Goal: Information Seeking & Learning: Check status

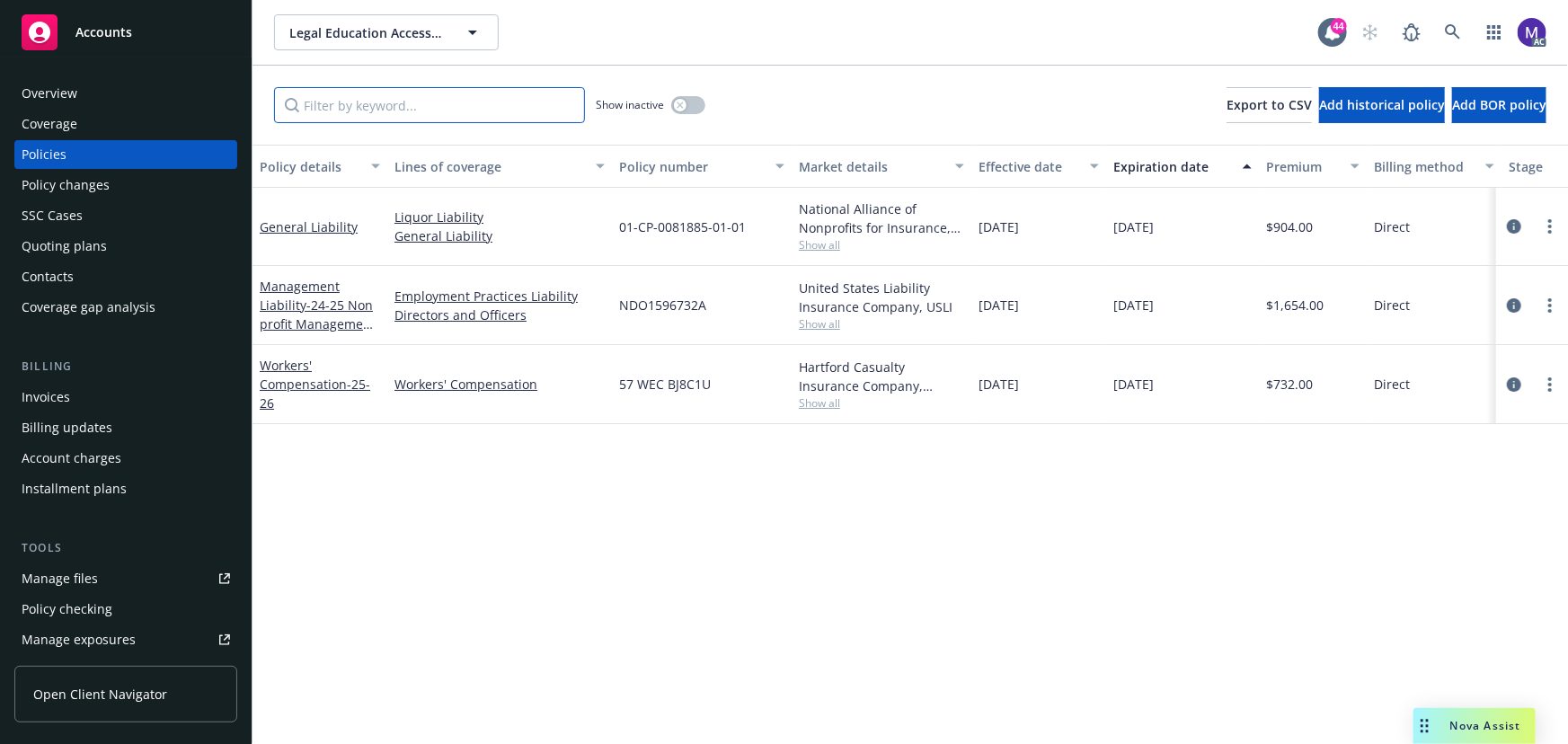
click at [402, 107] on input "Filter by keyword..." at bounding box center [429, 105] width 311 height 36
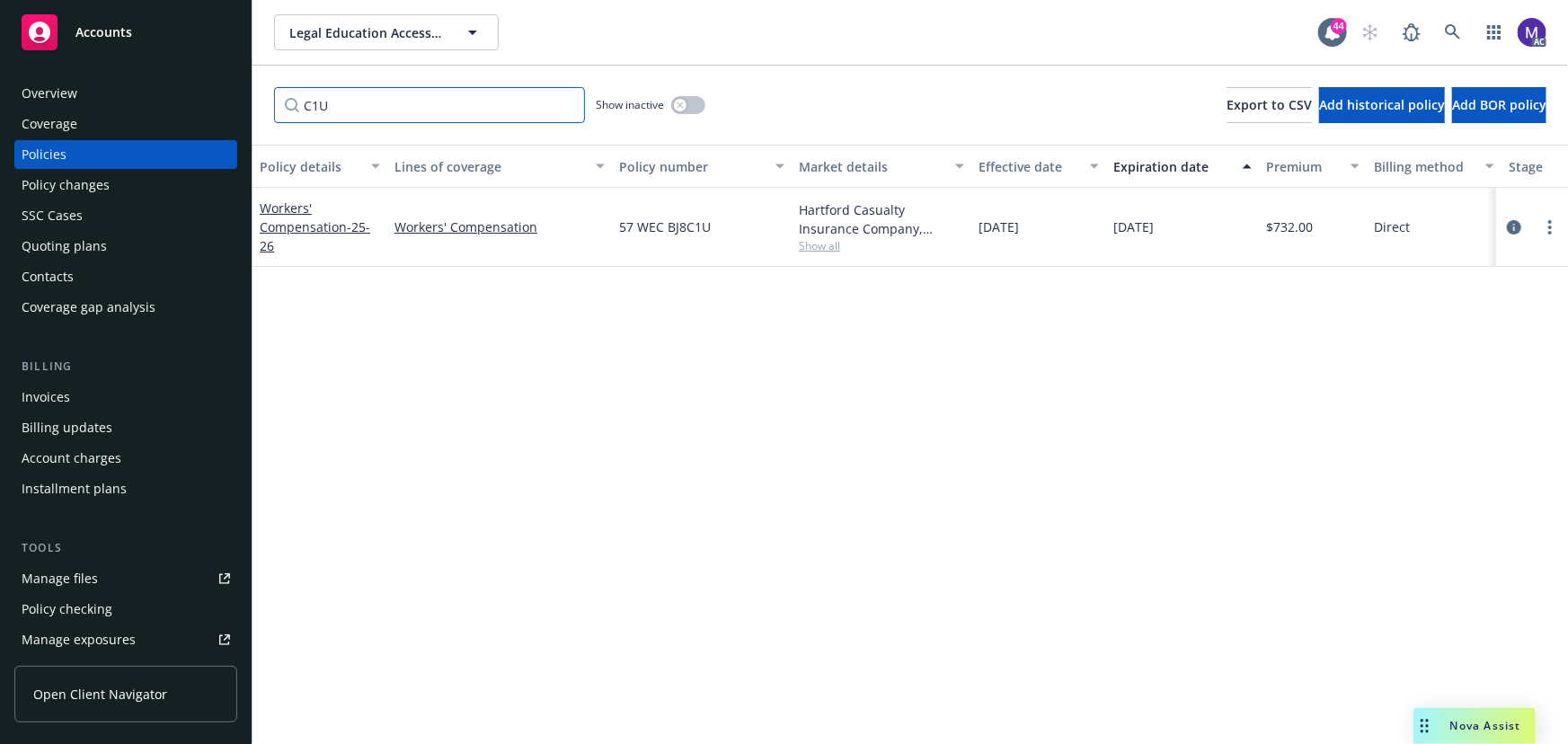
type input "C1U"
click at [693, 99] on button "button" at bounding box center [688, 105] width 34 height 18
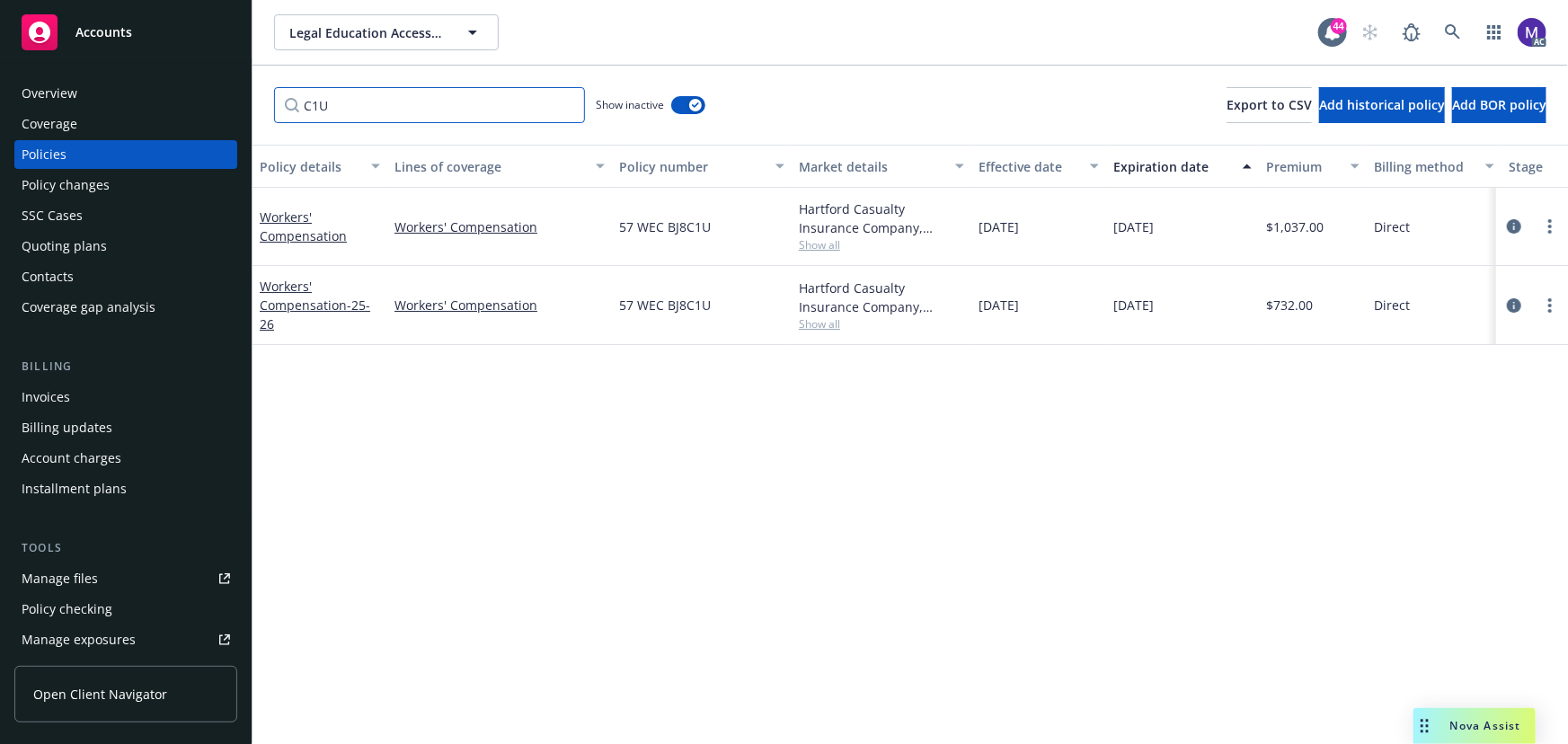
drag, startPoint x: 368, startPoint y: 99, endPoint x: 86, endPoint y: 73, distance: 283.2
click at [86, 73] on div "Accounts Overview Coverage Policies Policy changes SSC Cases Quoting plans Cont…" at bounding box center [784, 372] width 1568 height 744
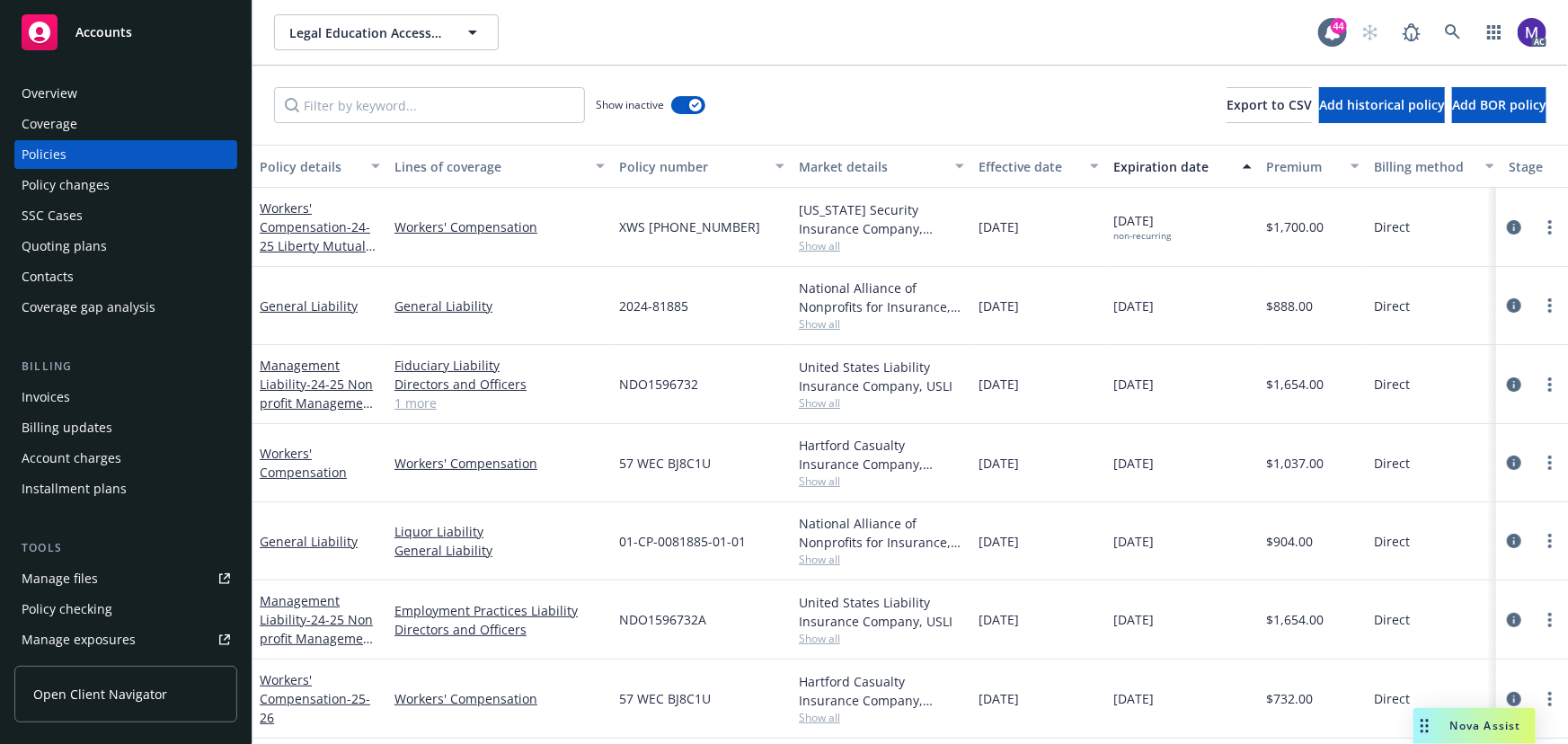
click at [71, 186] on div "Policy changes" at bounding box center [65, 185] width 88 height 29
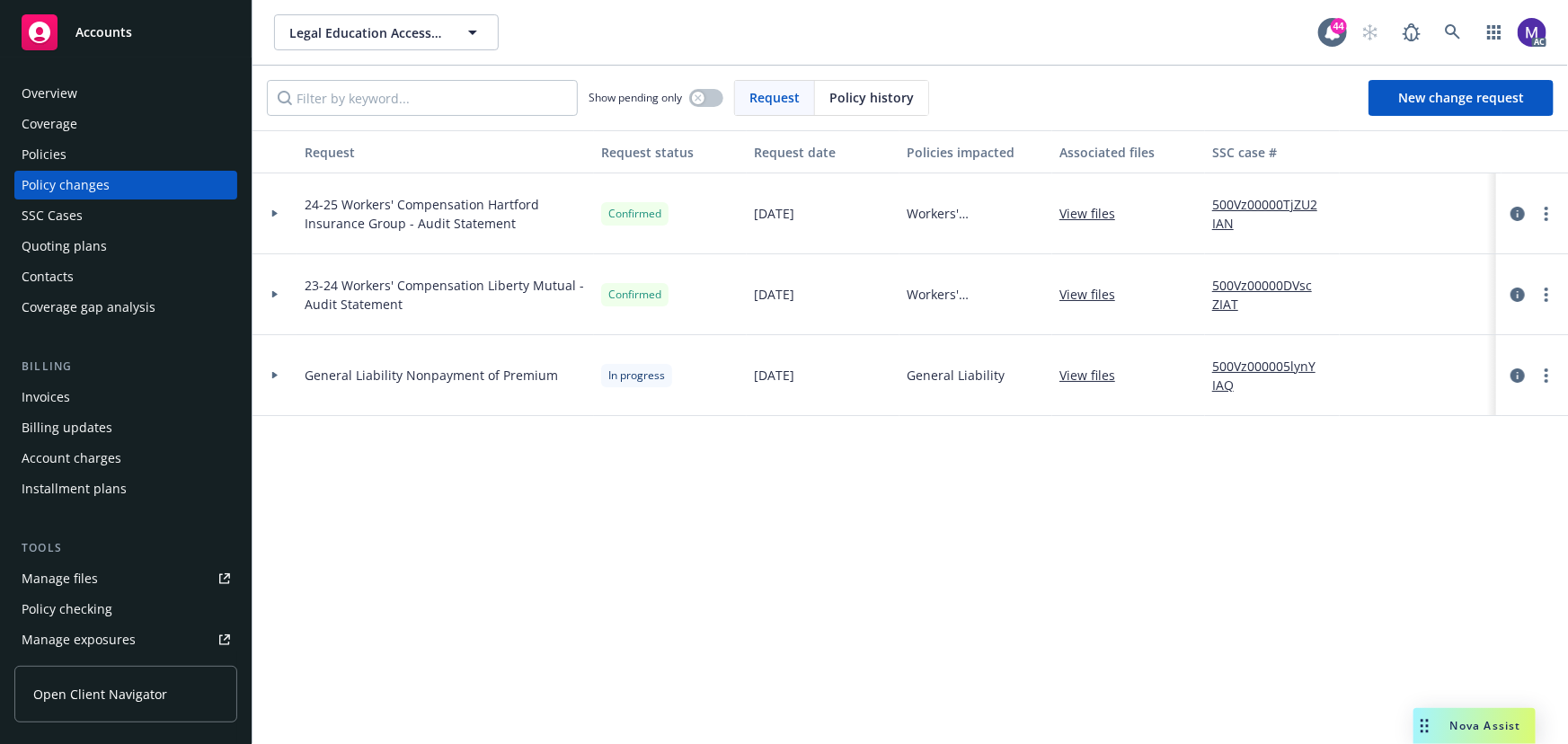
click at [286, 314] on div at bounding box center [274, 294] width 45 height 80
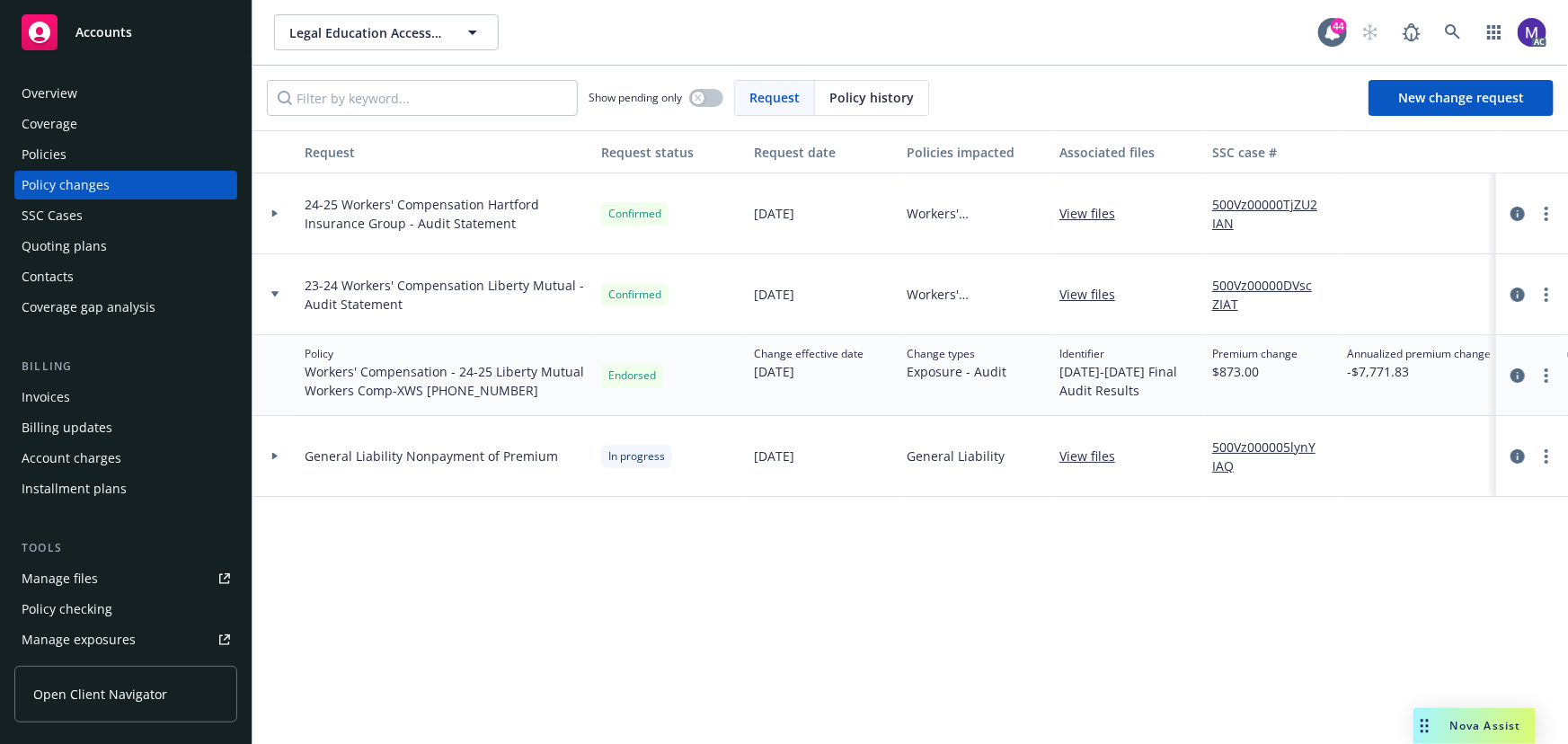
click at [286, 314] on div at bounding box center [274, 294] width 45 height 80
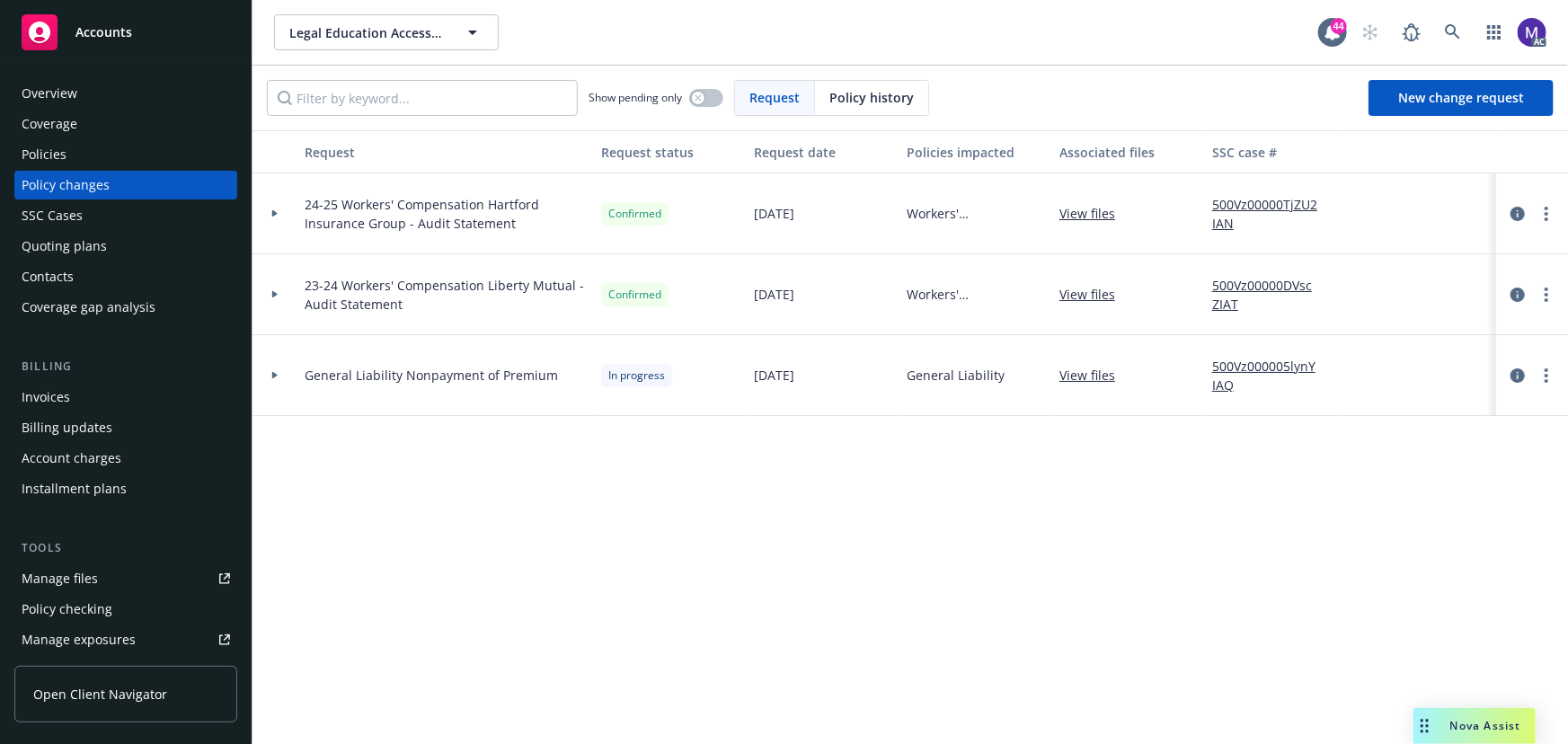
click at [272, 237] on div at bounding box center [274, 213] width 45 height 80
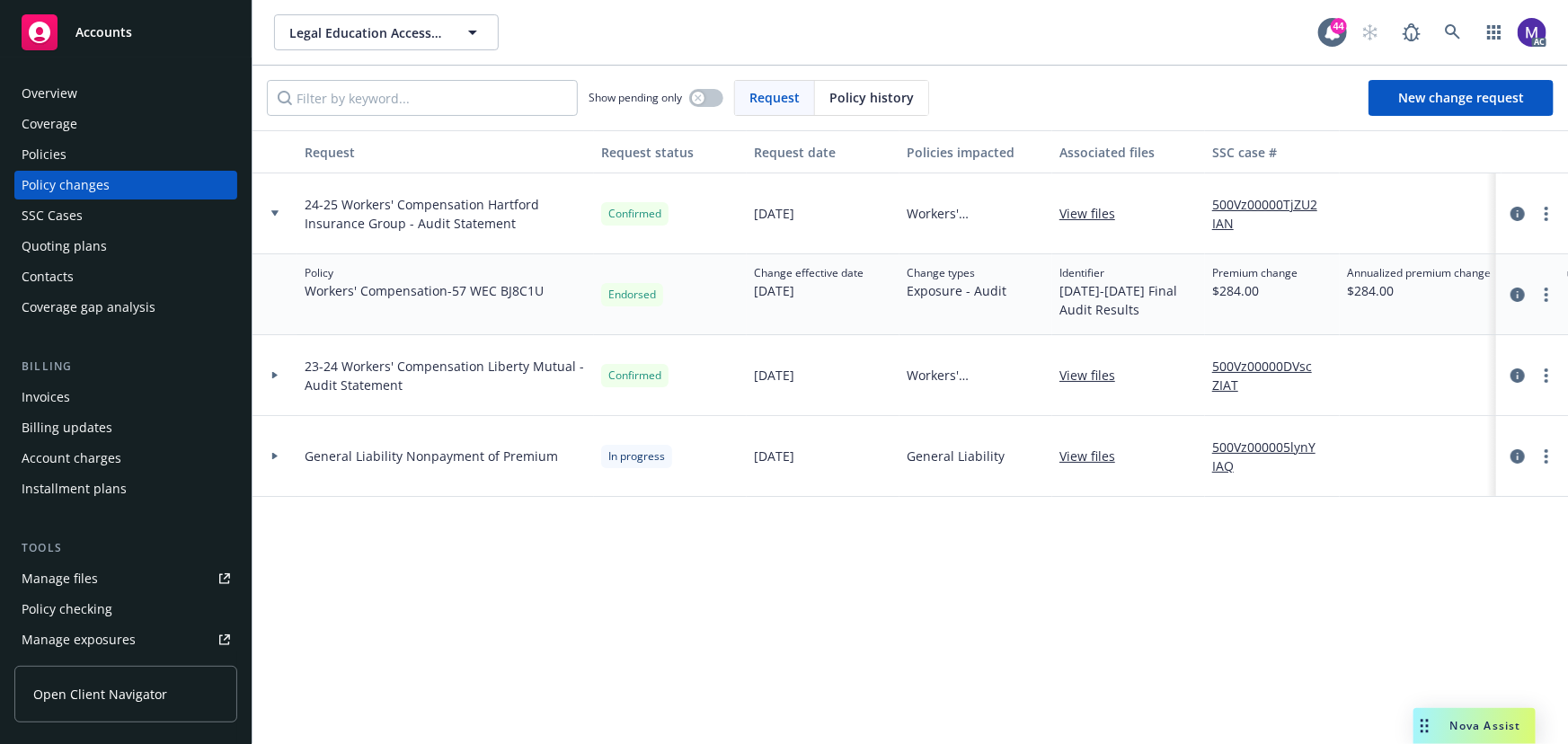
click at [95, 157] on div "Policies" at bounding box center [126, 154] width 208 height 29
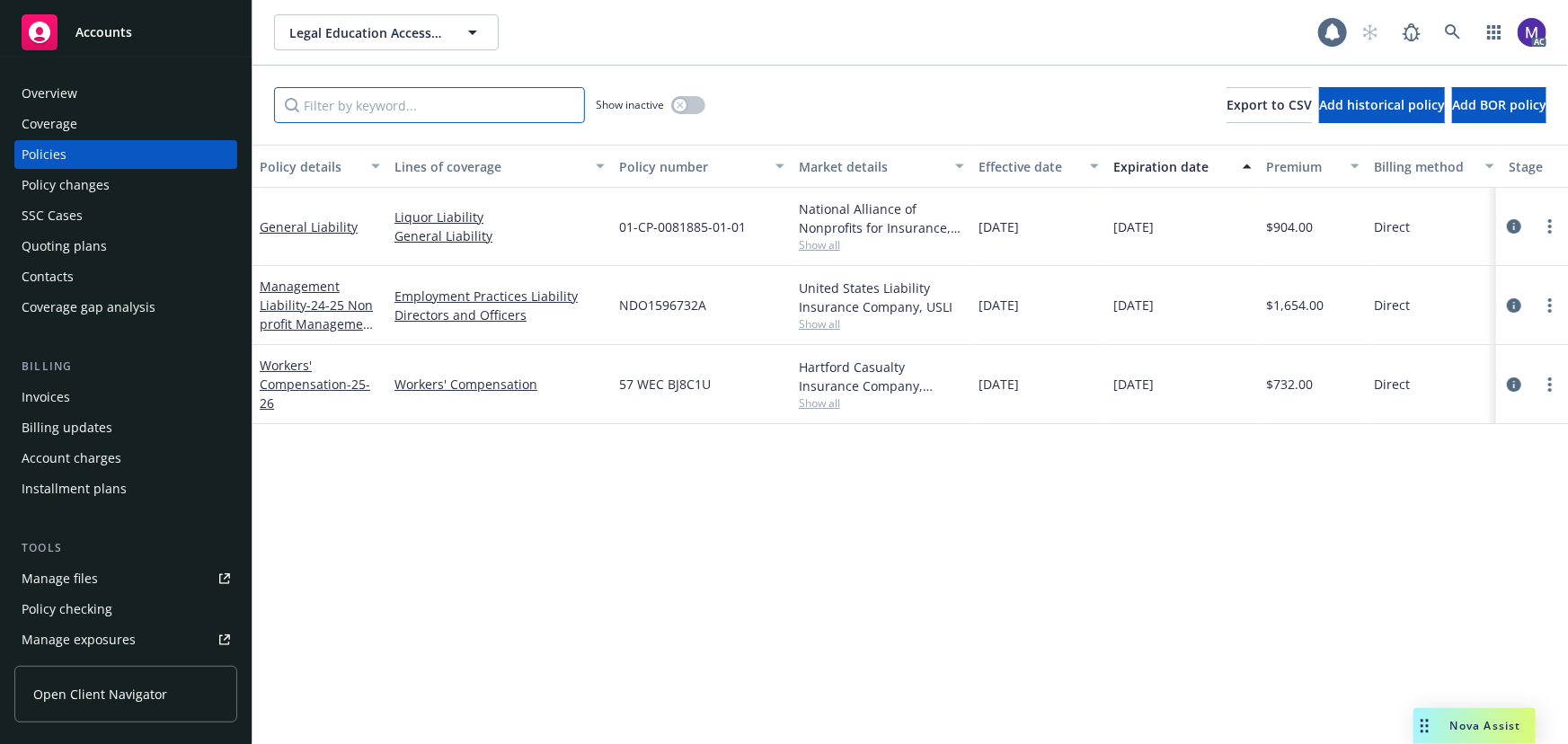
click at [402, 115] on input "Filter by keyword..." at bounding box center [429, 105] width 311 height 36
click at [685, 97] on button "button" at bounding box center [688, 105] width 34 height 18
click at [497, 112] on input "Filter by keyword..." at bounding box center [429, 105] width 311 height 36
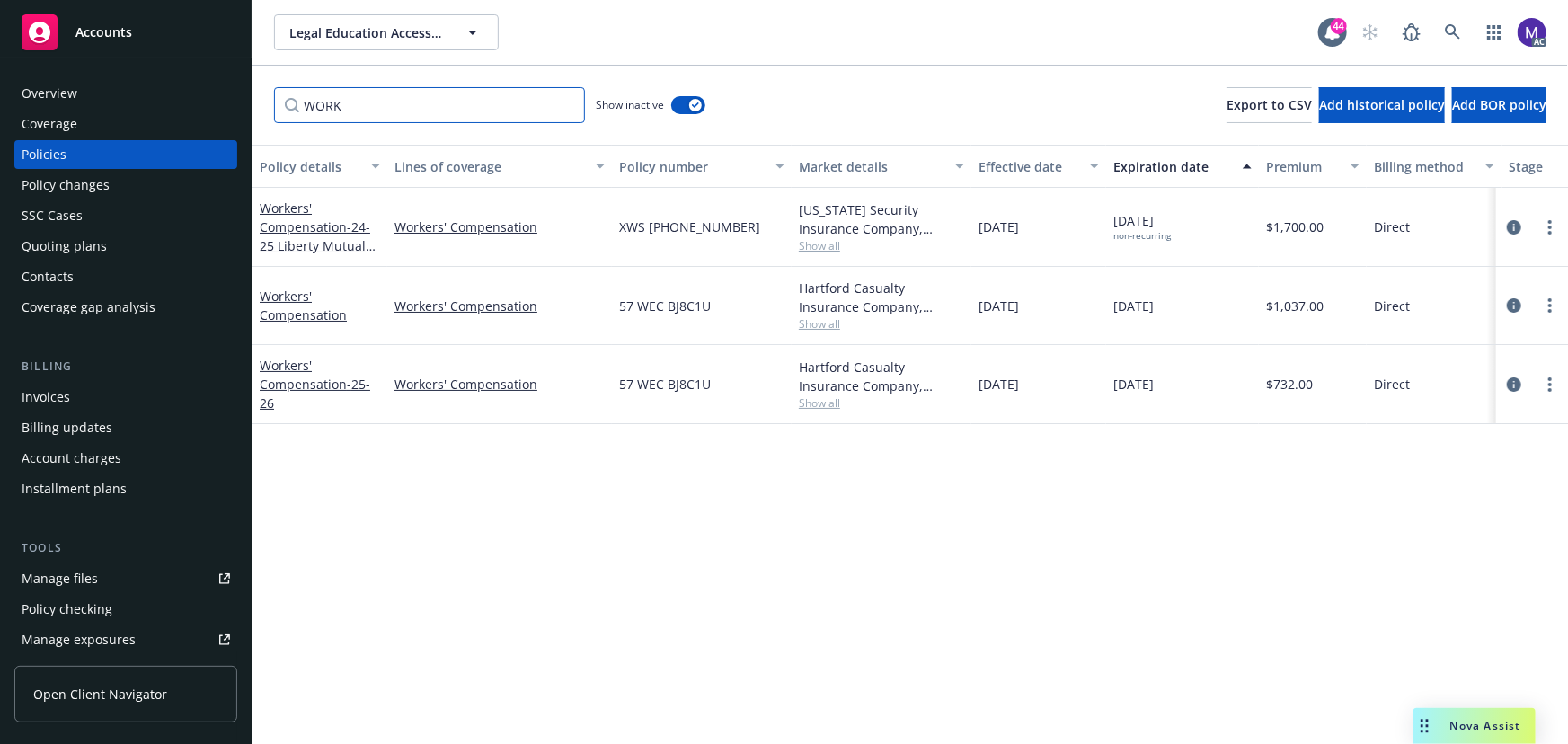
scroll to position [0, 418]
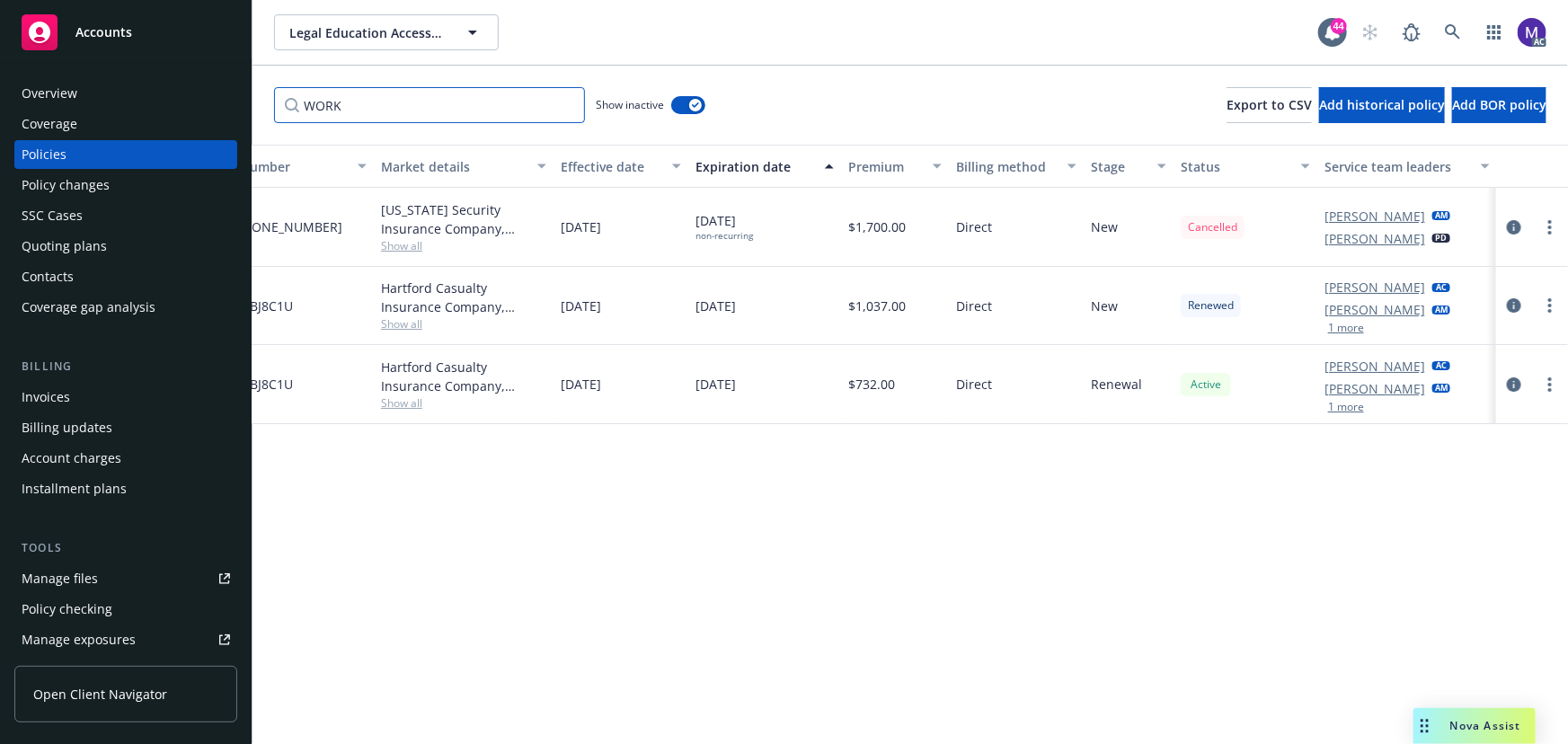
type input "WORK"
